Goal: Task Accomplishment & Management: Complete application form

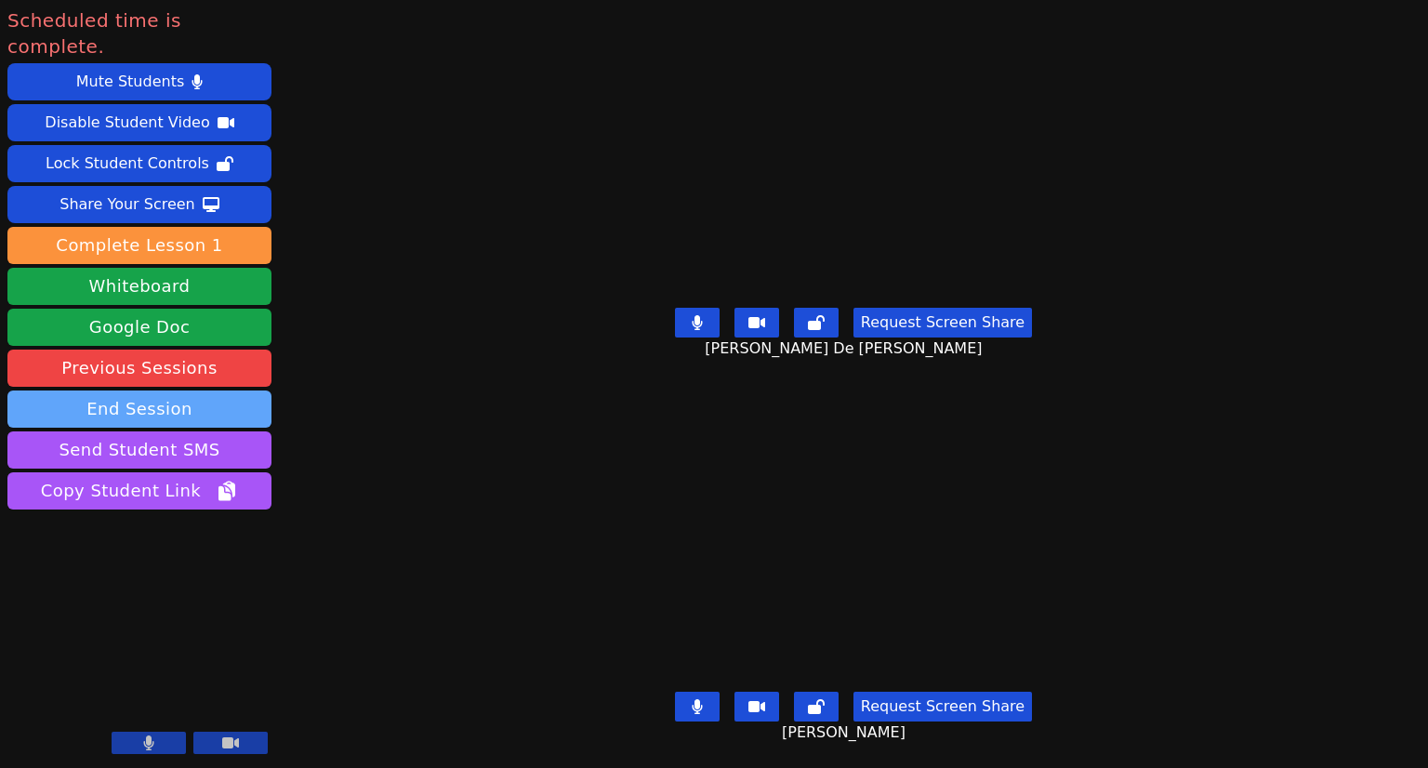
click at [145, 391] on button "End Session" at bounding box center [139, 409] width 264 height 37
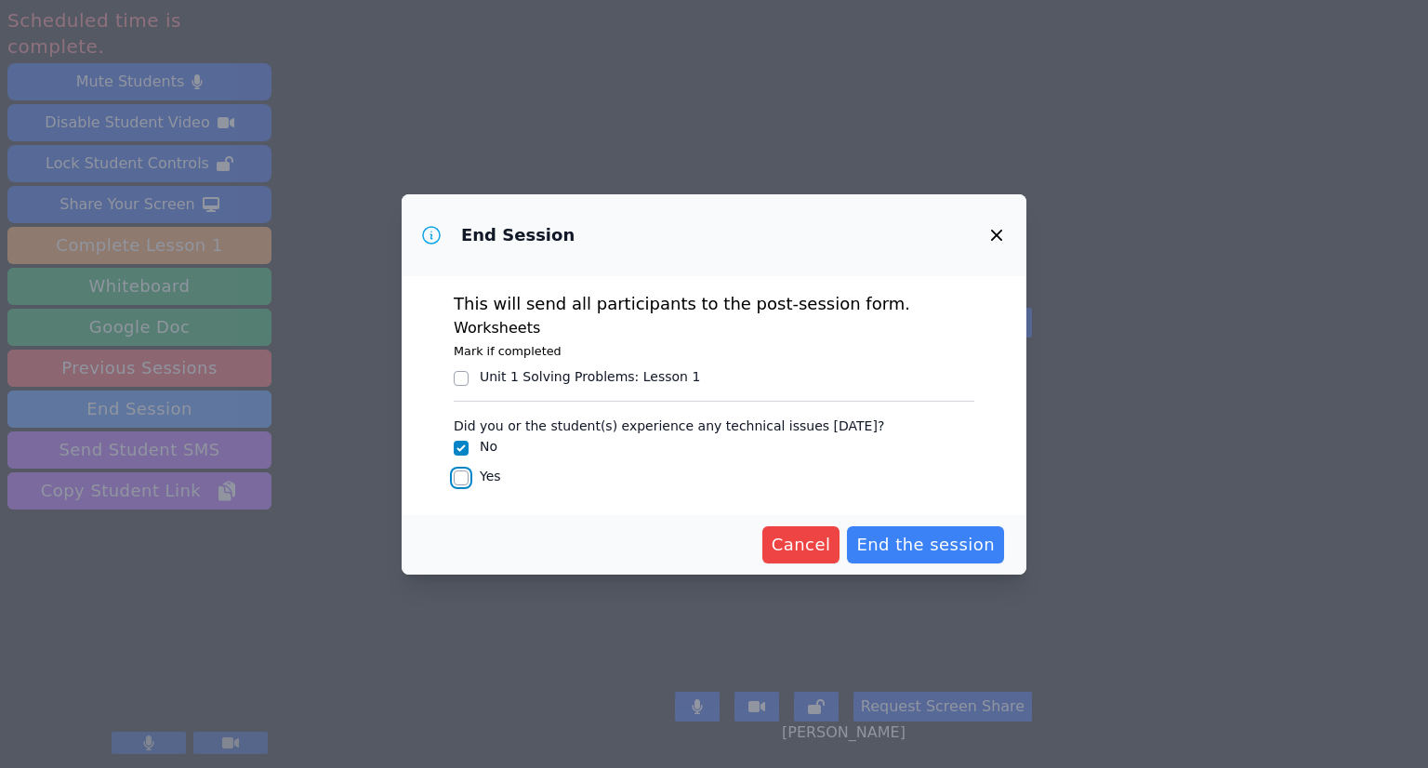
click at [458, 476] on input "Yes" at bounding box center [461, 478] width 15 height 15
checkbox input "true"
checkbox input "false"
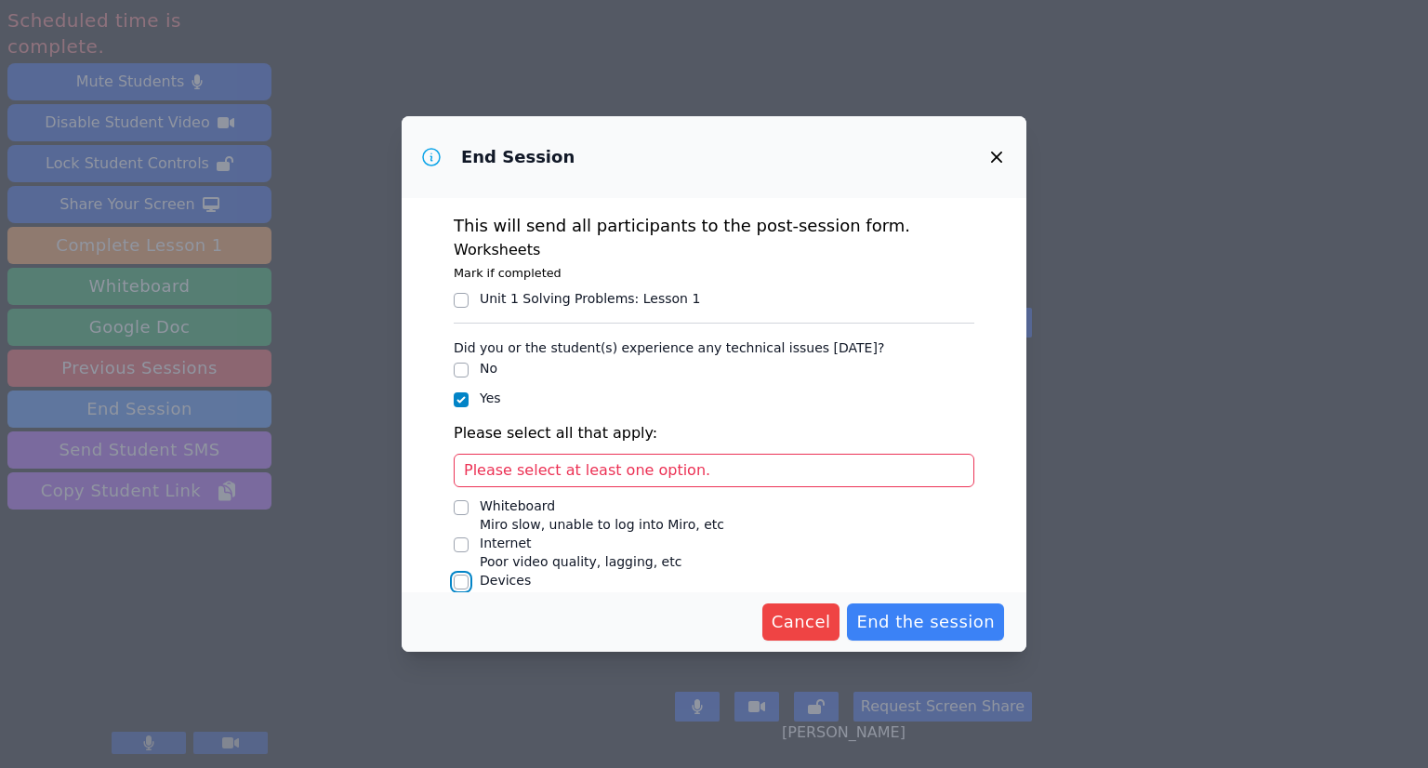
click at [458, 578] on input "Devices Issues with student camera/microphones, etc" at bounding box center [461, 582] width 15 height 15
checkbox input "true"
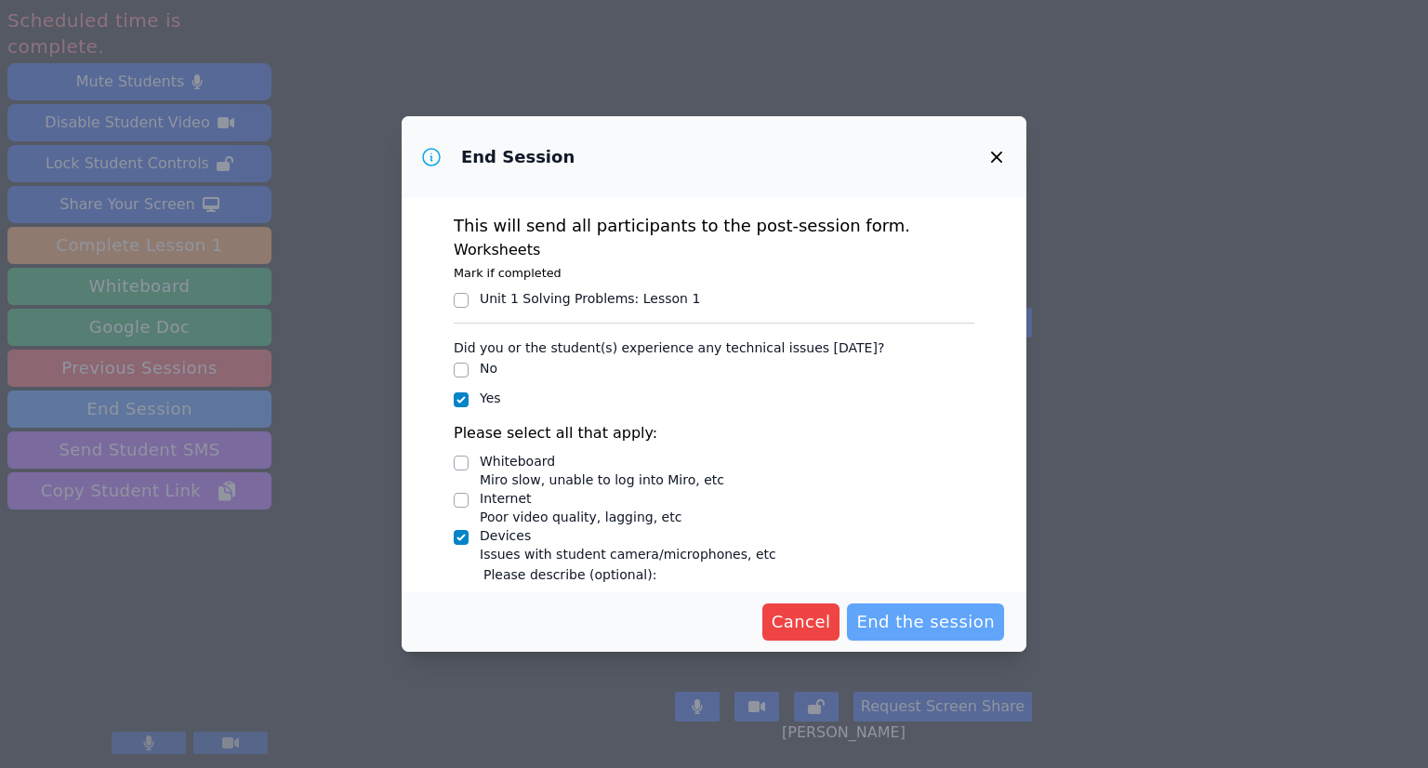
click at [912, 621] on span "End the session" at bounding box center [926, 622] width 139 height 26
click at [790, 631] on span "Cancel" at bounding box center [772, 622] width 60 height 26
click at [996, 161] on icon "button" at bounding box center [997, 157] width 22 height 22
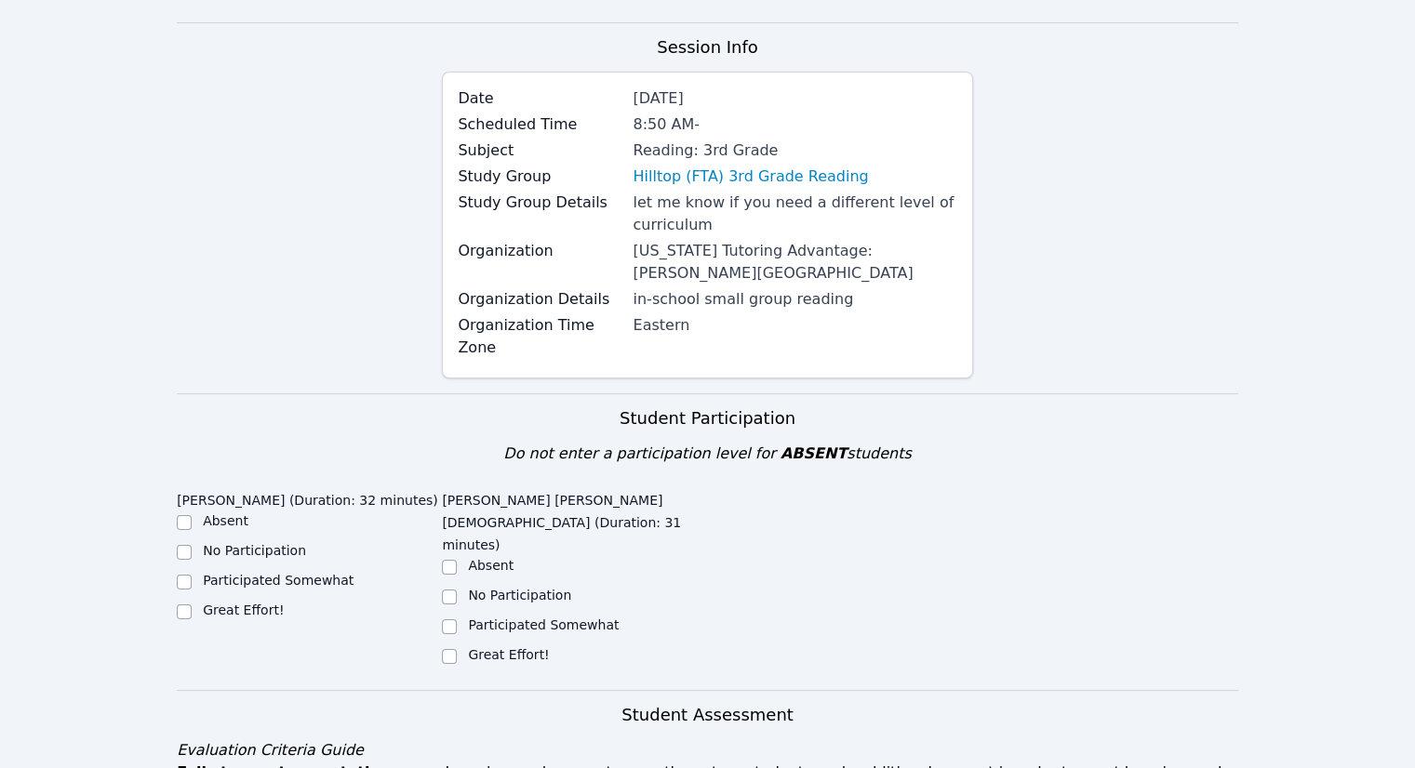
scroll to position [223, 0]
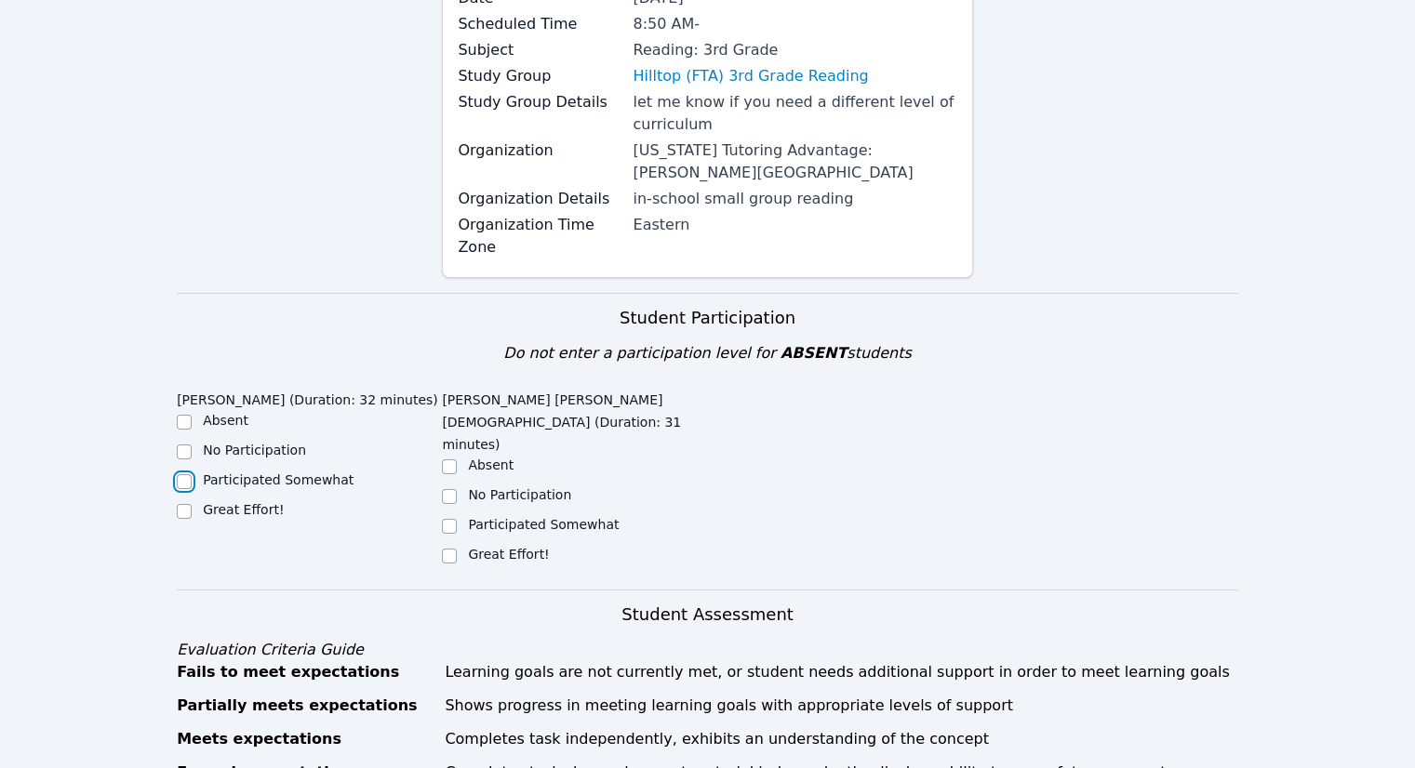
click at [184, 483] on input "Participated Somewhat" at bounding box center [184, 481] width 15 height 15
checkbox input "true"
click at [445, 549] on input "Great Effort!" at bounding box center [449, 556] width 15 height 15
checkbox input "true"
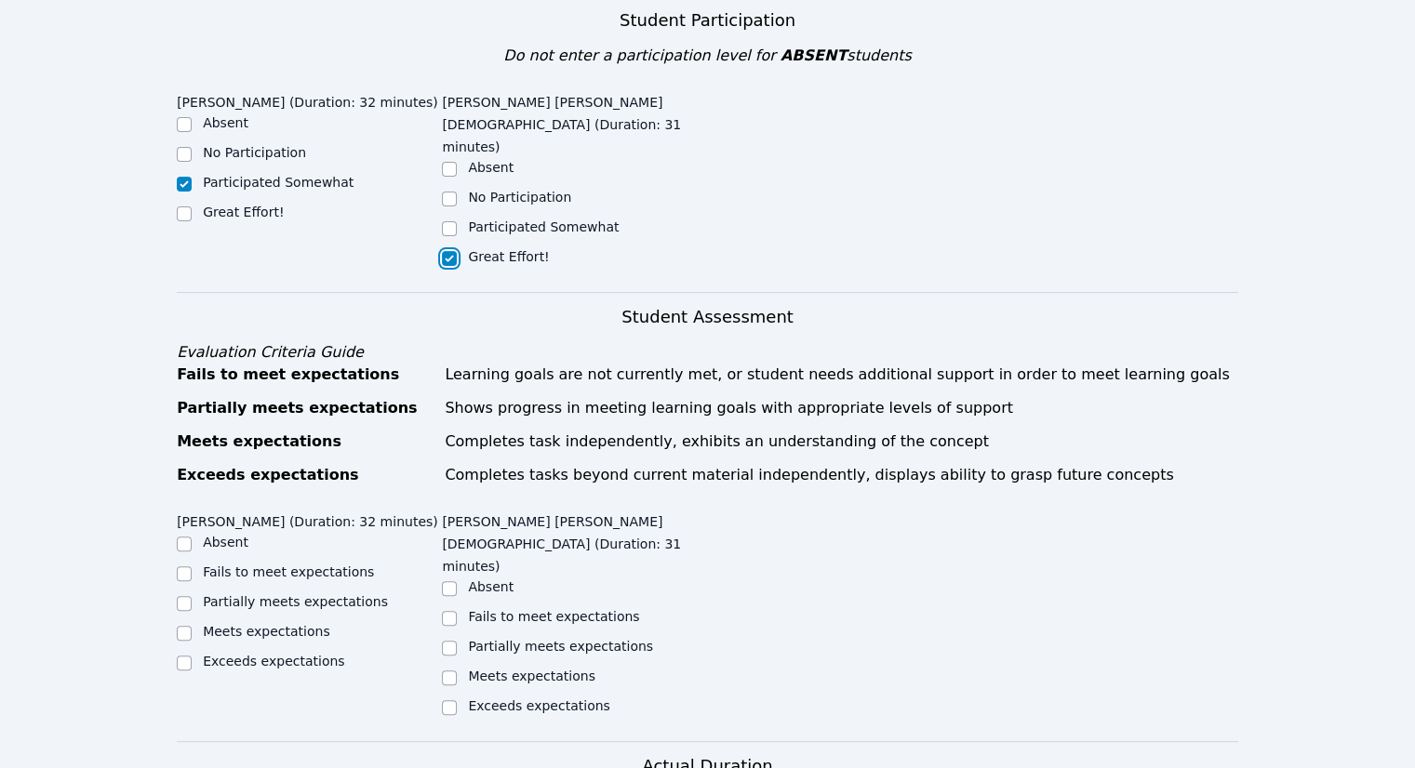
scroll to position [582, 0]
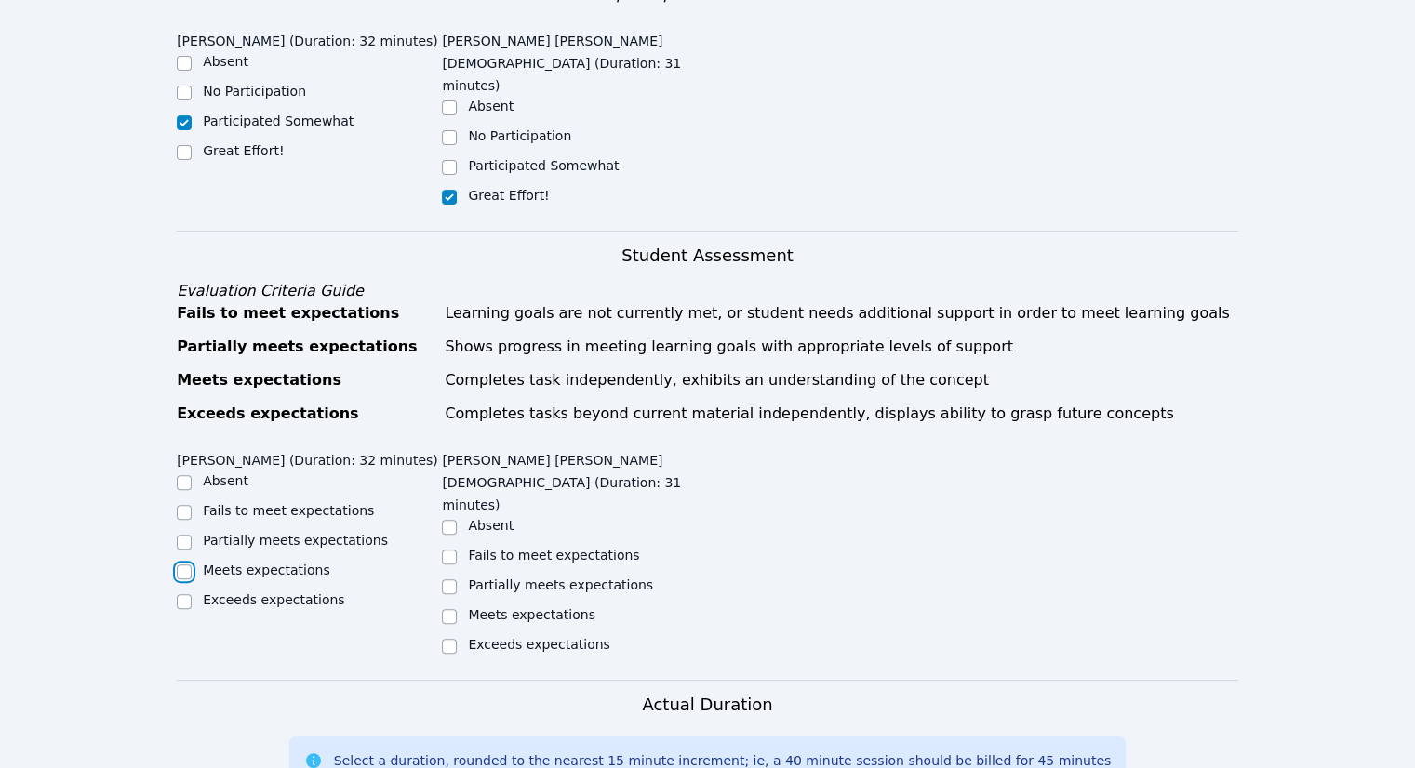
click at [179, 565] on input "Meets expectations" at bounding box center [184, 572] width 15 height 15
checkbox input "true"
click at [449, 609] on input "Meets expectations" at bounding box center [449, 616] width 15 height 15
checkbox input "true"
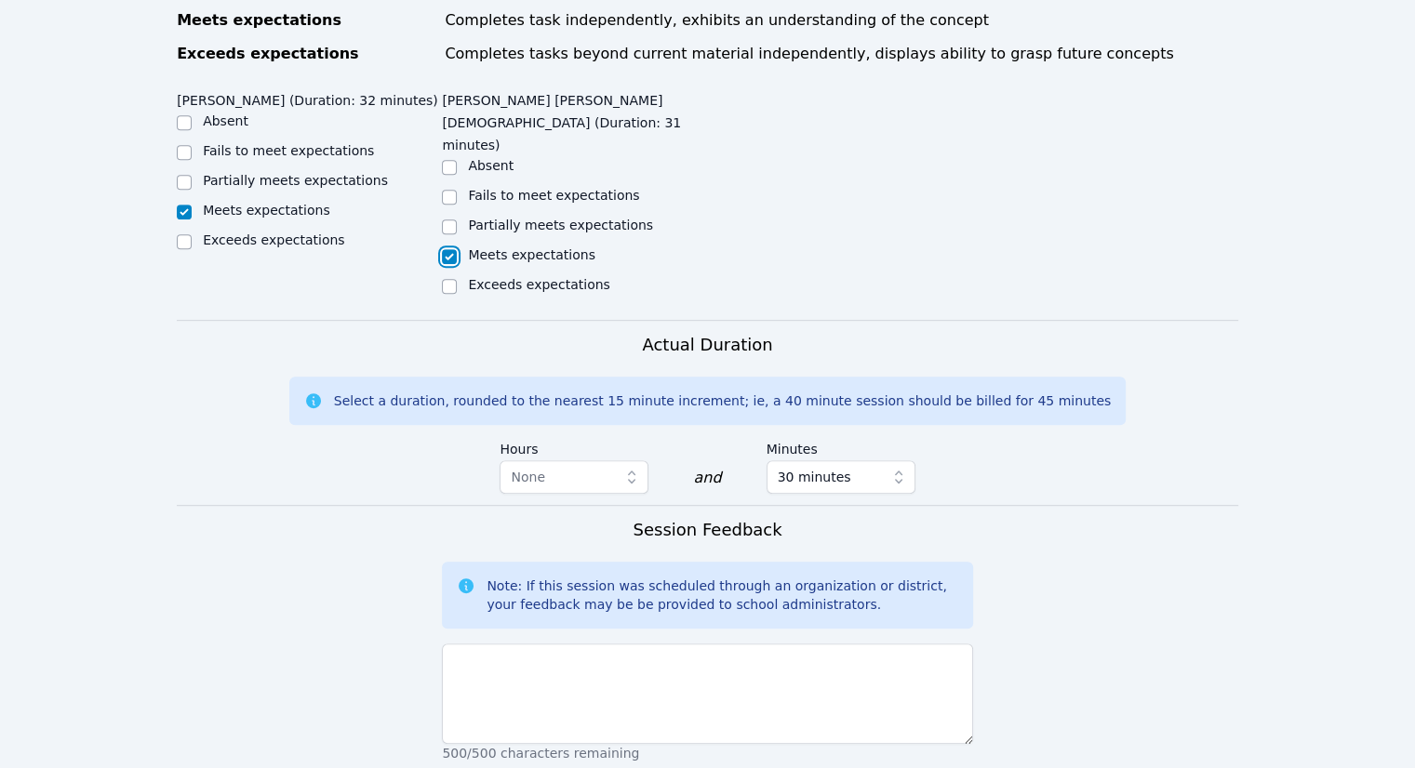
scroll to position [1016, 0]
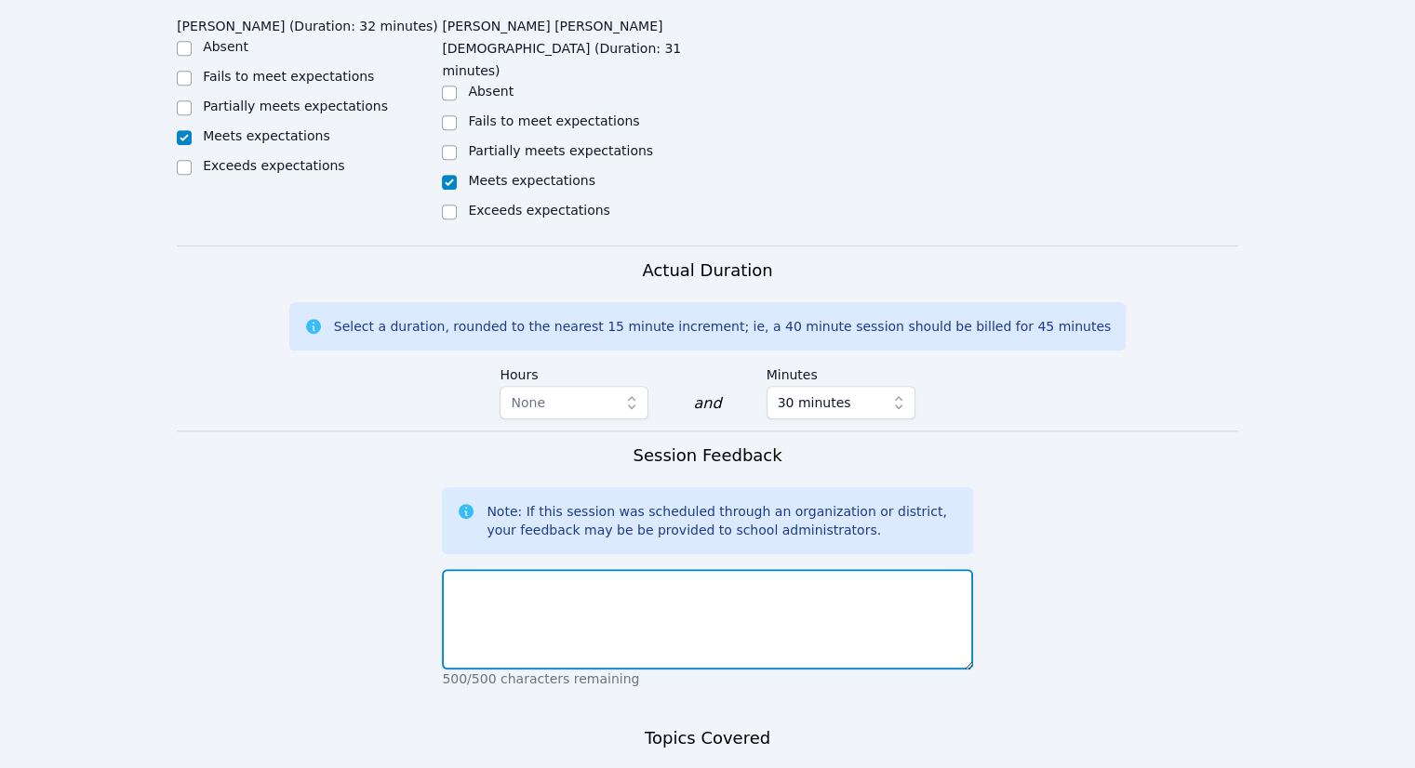
click at [450, 569] on textarea at bounding box center [707, 619] width 530 height 100
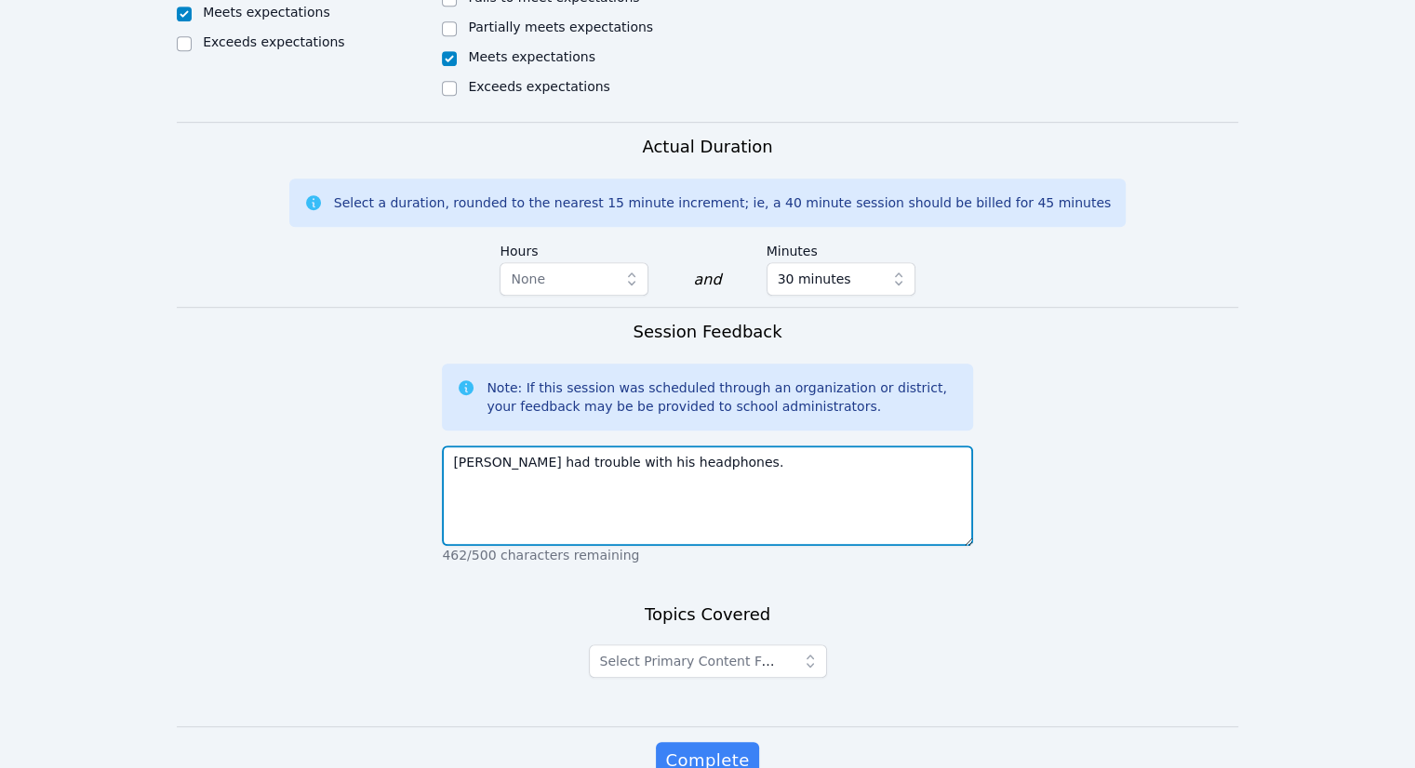
scroll to position [1172, 0]
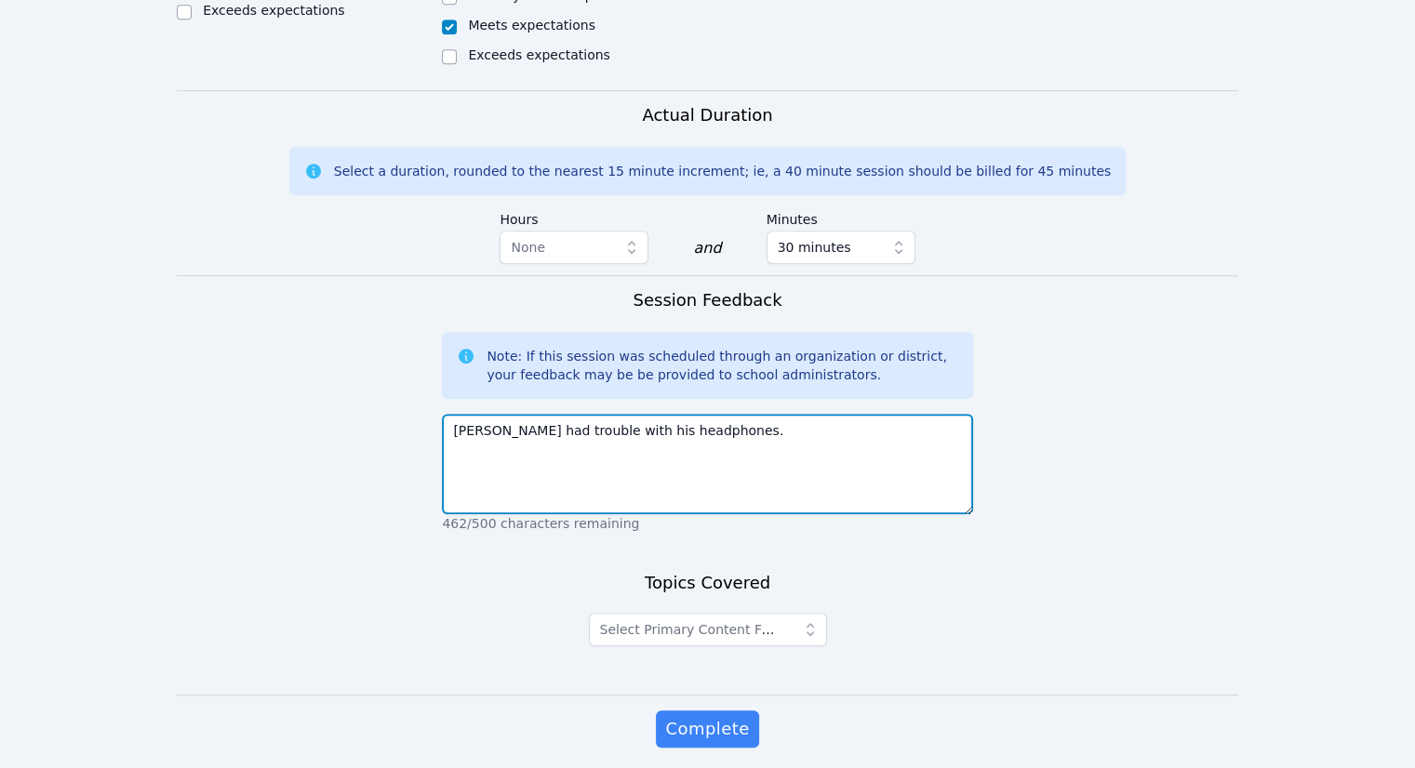
type textarea "[PERSON_NAME] had trouble with his headphones."
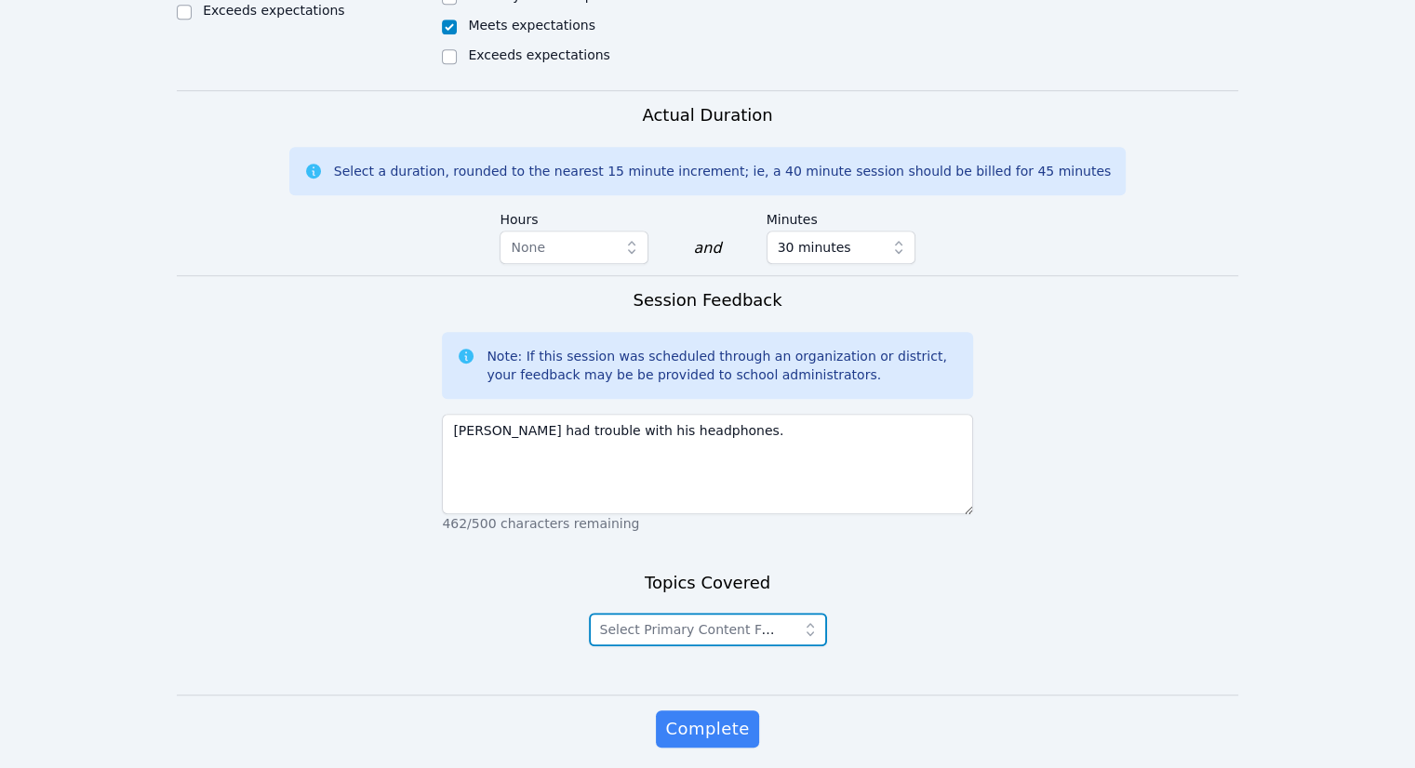
click at [807, 623] on icon "button" at bounding box center [808, 629] width 7 height 13
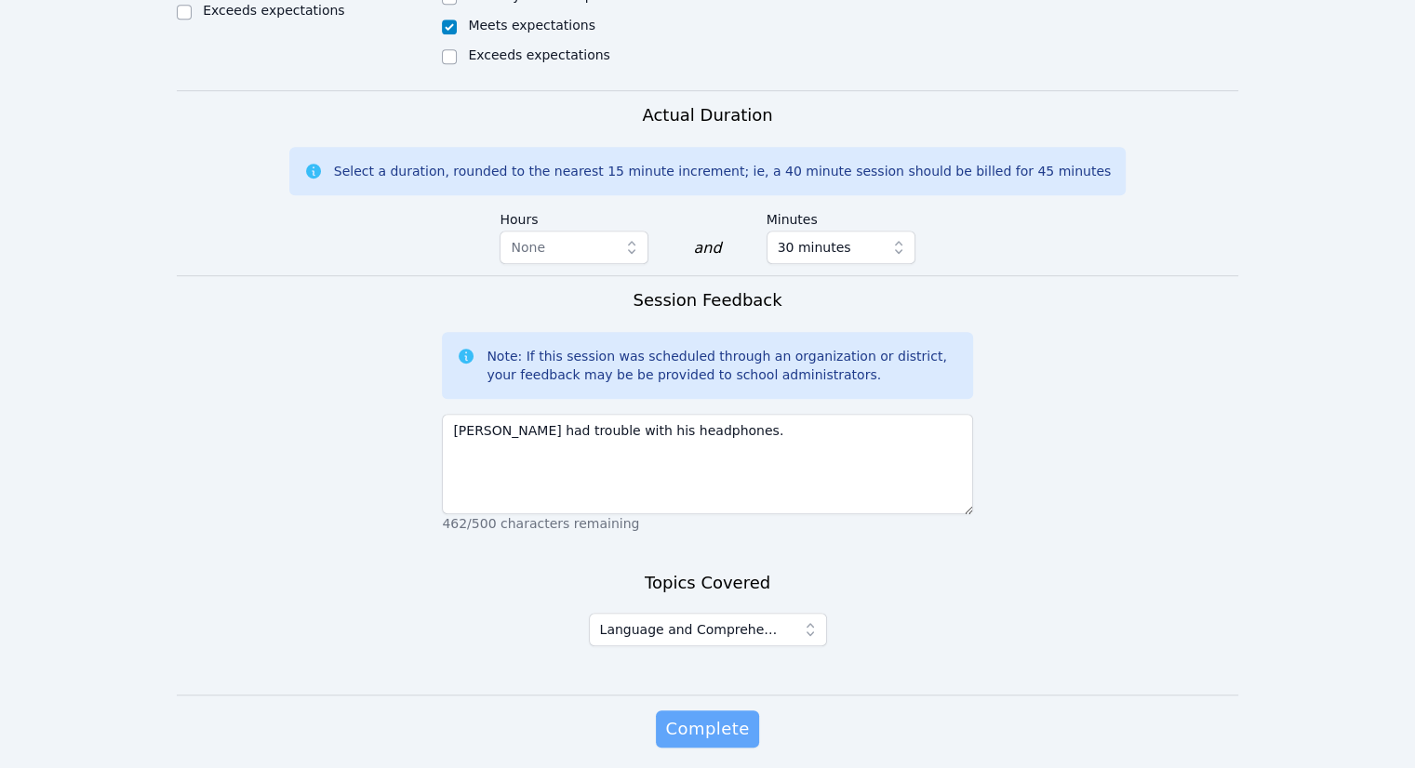
click at [711, 716] on span "Complete" at bounding box center [707, 729] width 84 height 26
